Goal: Navigation & Orientation: Find specific page/section

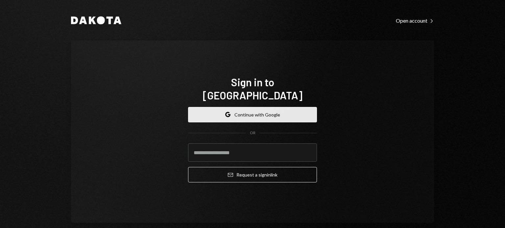
click at [228, 112] on icon "Google" at bounding box center [227, 114] width 5 height 5
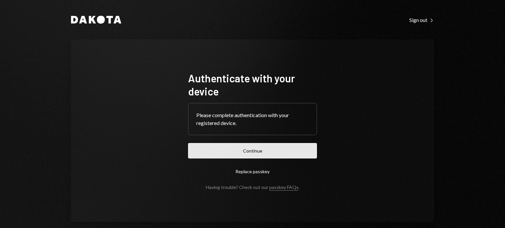
click at [242, 147] on button "Continue" at bounding box center [252, 150] width 129 height 15
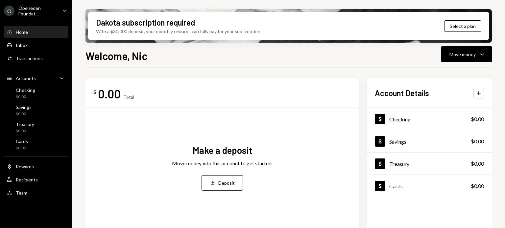
click at [57, 12] on div "Openeden Foundat..." at bounding box center [37, 10] width 39 height 11
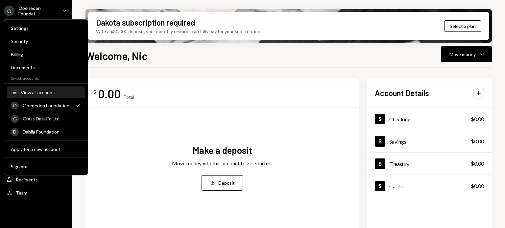
click at [47, 89] on button "Accounts View all accounts" at bounding box center [46, 93] width 78 height 12
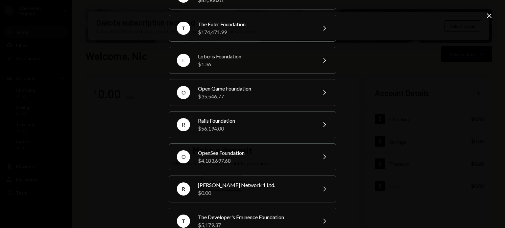
scroll to position [143, 0]
click at [248, 122] on div "Rails Foundation" at bounding box center [255, 120] width 114 height 8
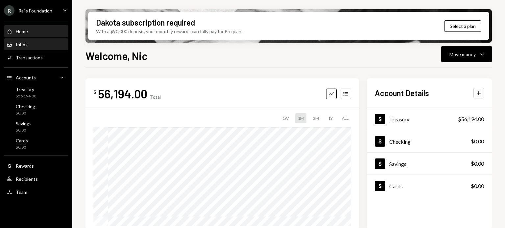
click at [35, 48] on div "Inbox Inbox" at bounding box center [36, 44] width 59 height 11
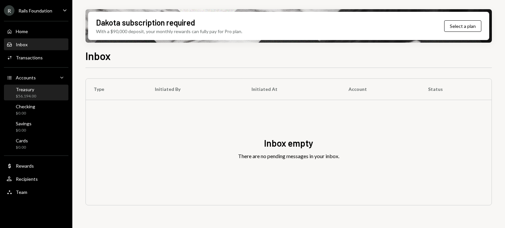
click at [39, 90] on div "Treasury $56,194.00" at bounding box center [36, 93] width 59 height 12
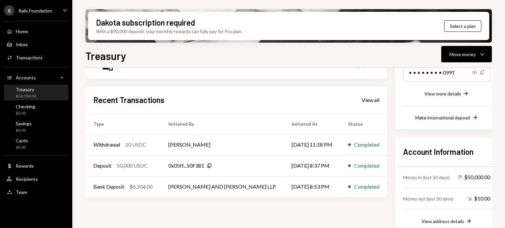
scroll to position [118, 0]
